Goal: Transaction & Acquisition: Book appointment/travel/reservation

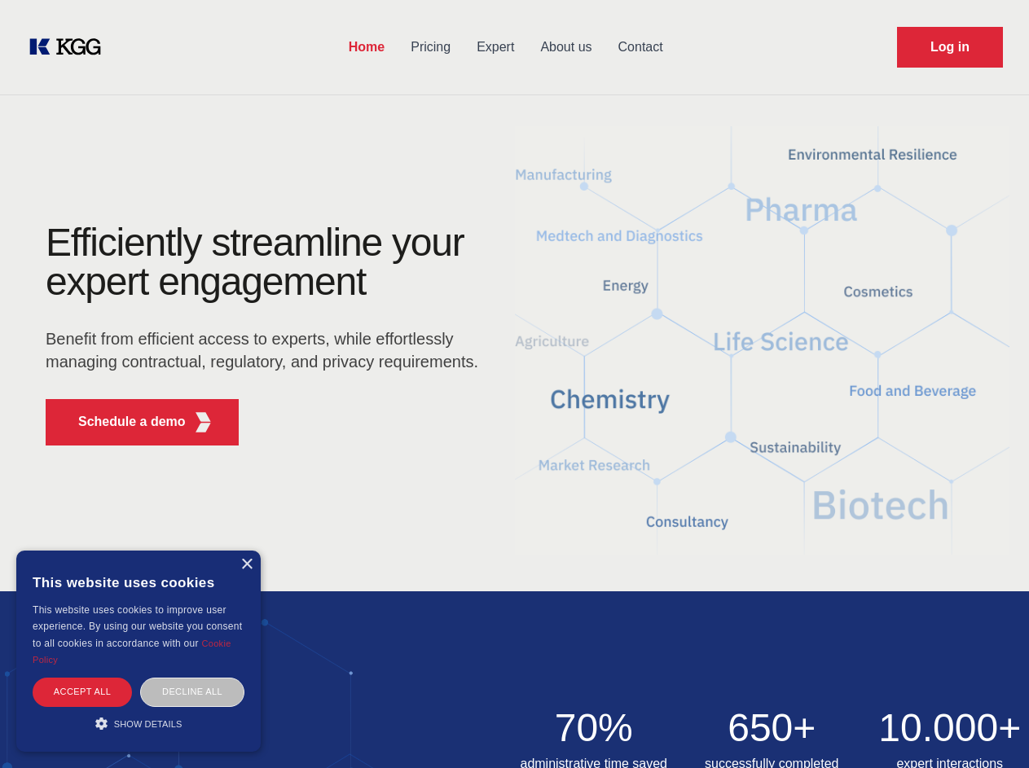
click at [514, 384] on div "Efficiently streamline your expert engagement Benefit from efficient access to …" at bounding box center [267, 340] width 495 height 235
click at [122, 422] on p "Schedule a demo" at bounding box center [132, 422] width 108 height 20
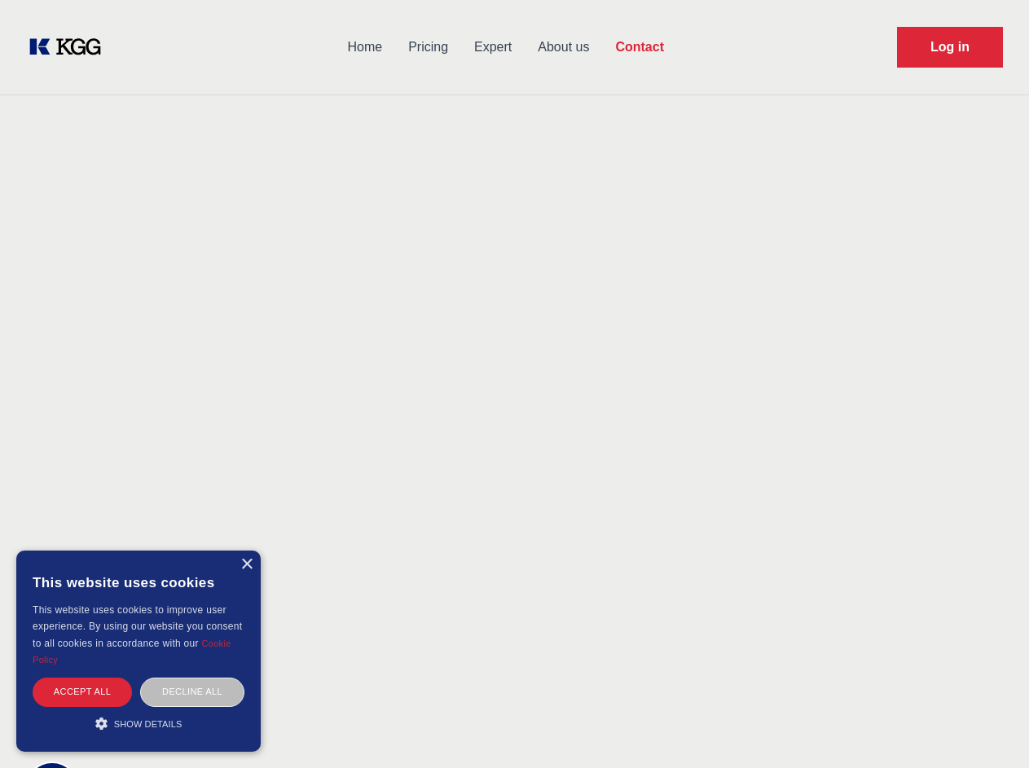
click at [246, 564] on div "× This website uses cookies This website uses cookies to improve user experienc…" at bounding box center [138, 651] width 244 height 201
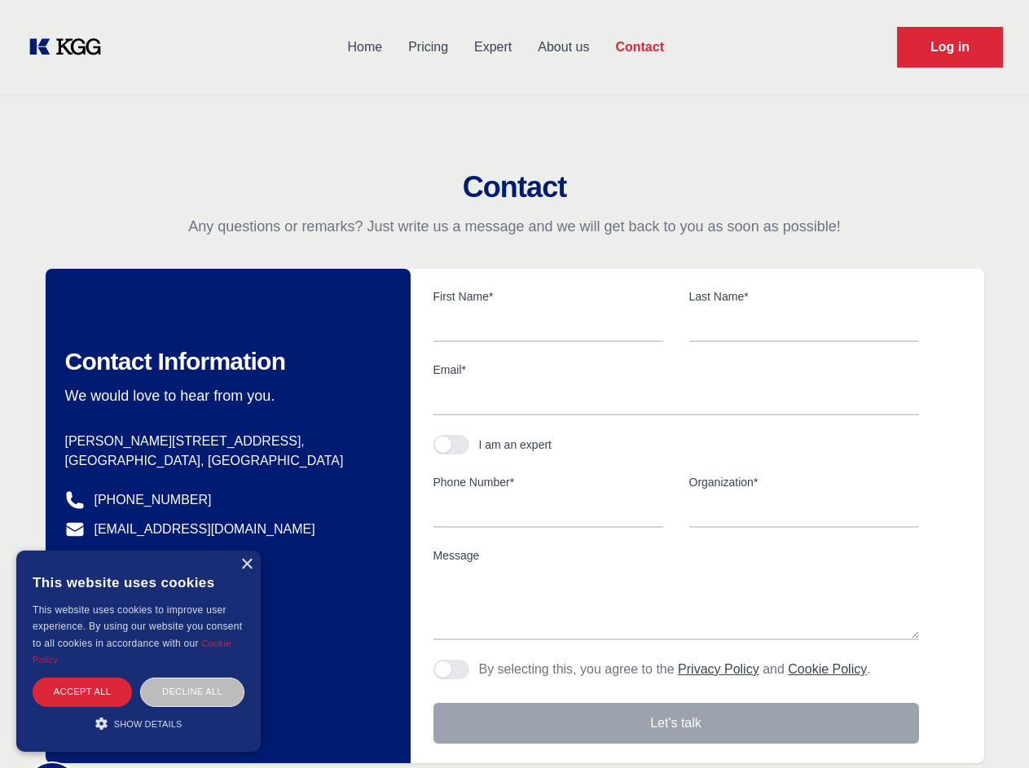
click at [82, 692] on div "Accept all" at bounding box center [82, 692] width 99 height 29
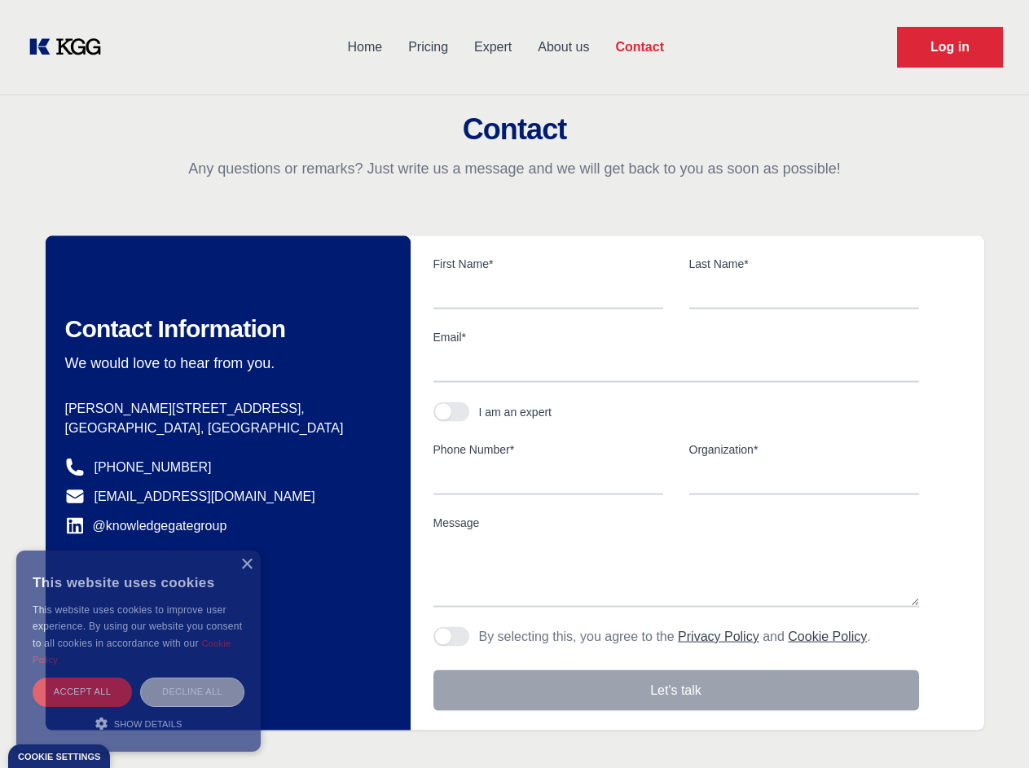
click at [192, 692] on div "Decline all" at bounding box center [192, 692] width 104 height 29
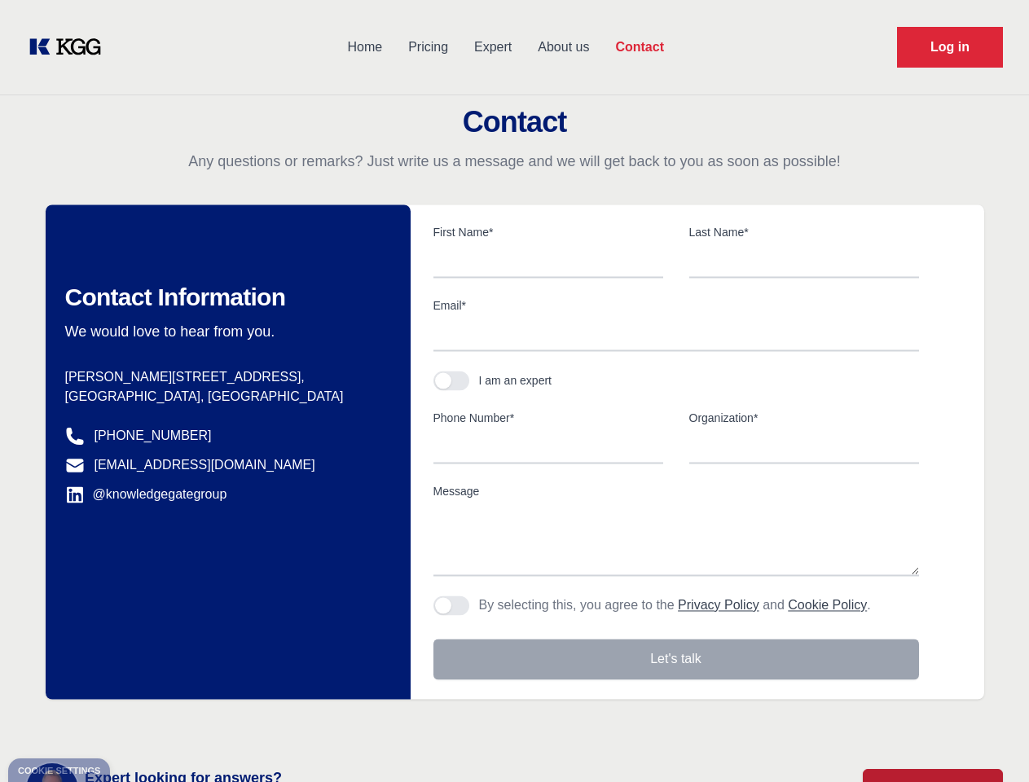
click at [138, 723] on main "Contact Any questions or remarks? Just write us a message and we will get back …" at bounding box center [514, 424] width 1029 height 848
